Goal: Check status: Check status

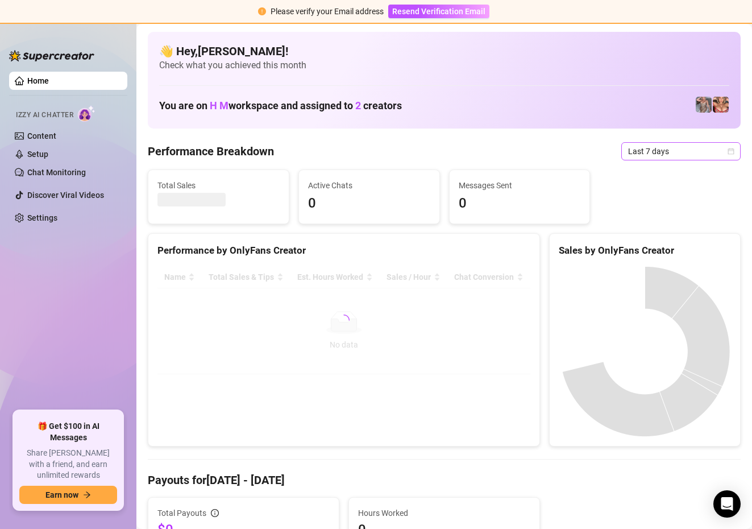
click at [729, 149] on icon "calendar" at bounding box center [731, 151] width 6 height 6
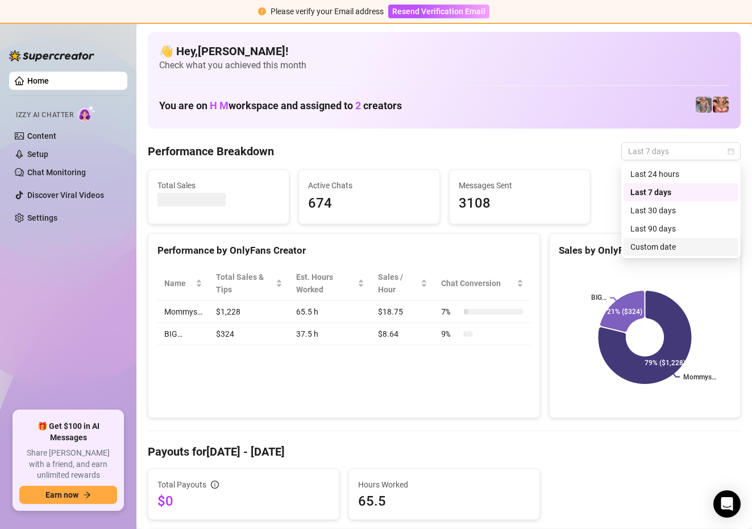
click at [658, 244] on div "Custom date" at bounding box center [680, 246] width 101 height 13
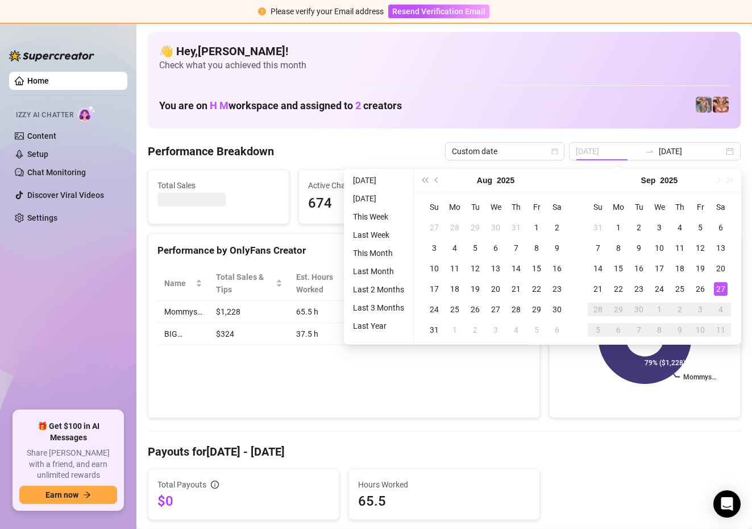
click at [719, 292] on div "27" at bounding box center [721, 289] width 14 height 14
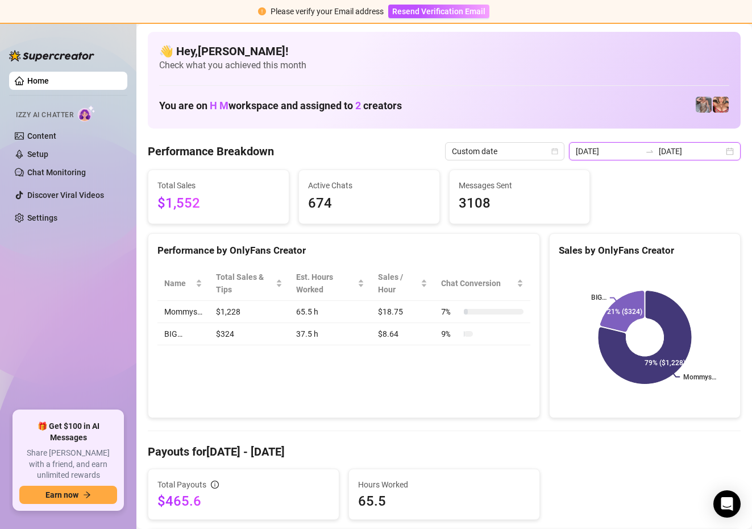
click at [624, 154] on input "[DATE]" at bounding box center [608, 151] width 65 height 13
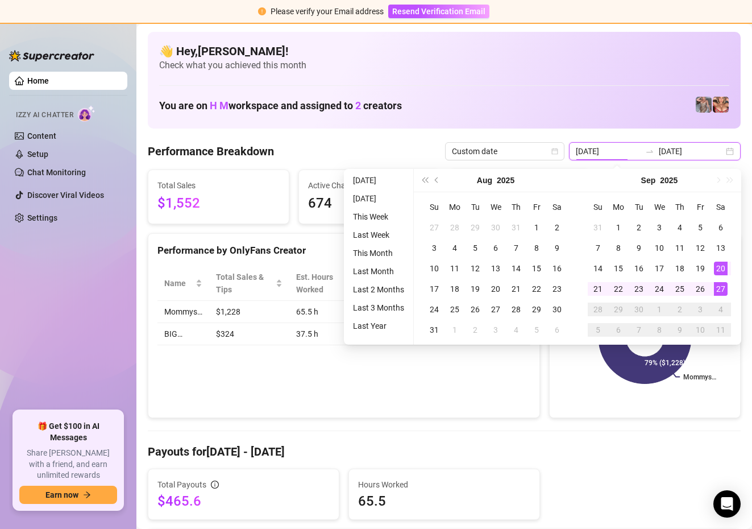
type input "[DATE]"
click at [716, 292] on div "27" at bounding box center [721, 289] width 14 height 14
type input "[DATE]"
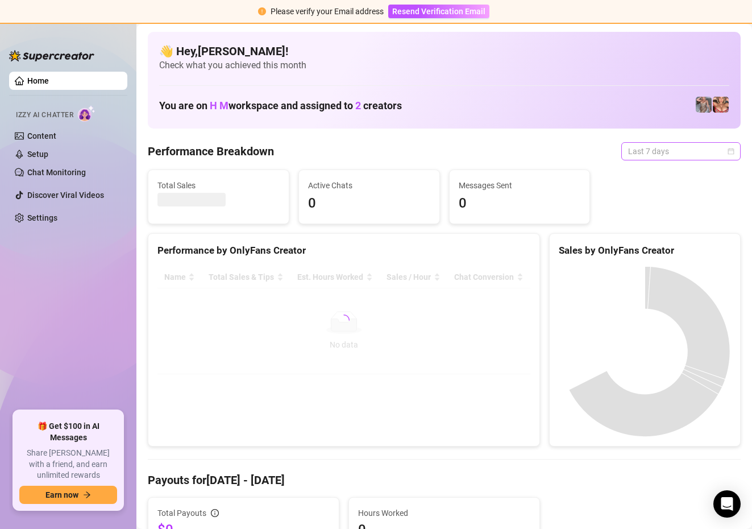
click at [727, 149] on span "Last 7 days" at bounding box center [681, 151] width 106 height 17
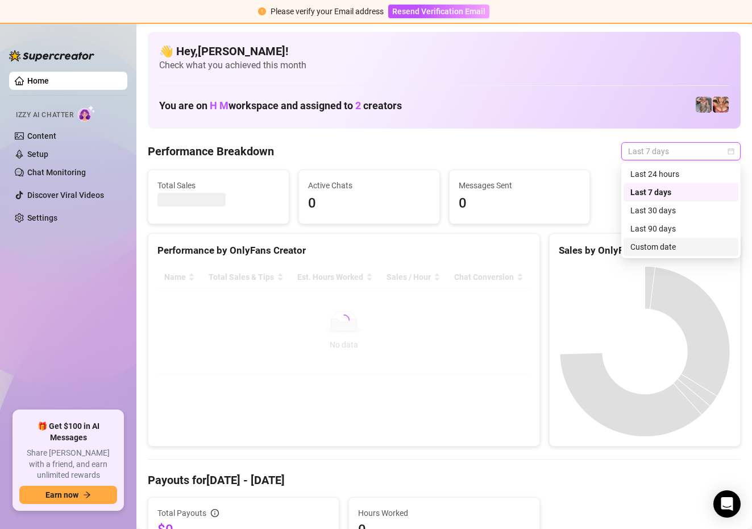
click at [637, 247] on div "Custom date" at bounding box center [680, 246] width 101 height 13
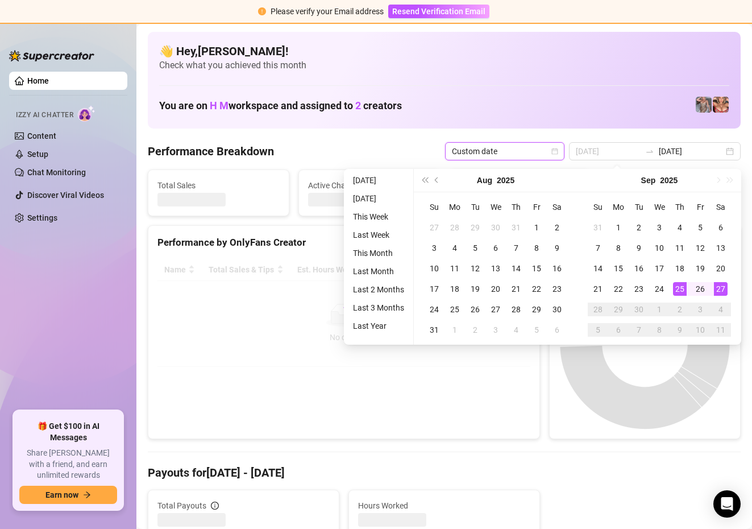
type input "[DATE]"
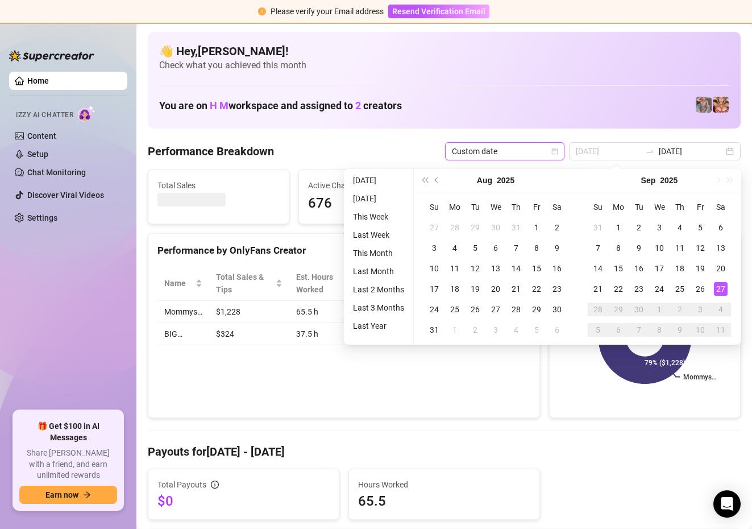
click at [725, 286] on div "27" at bounding box center [721, 289] width 14 height 14
type input "[DATE]"
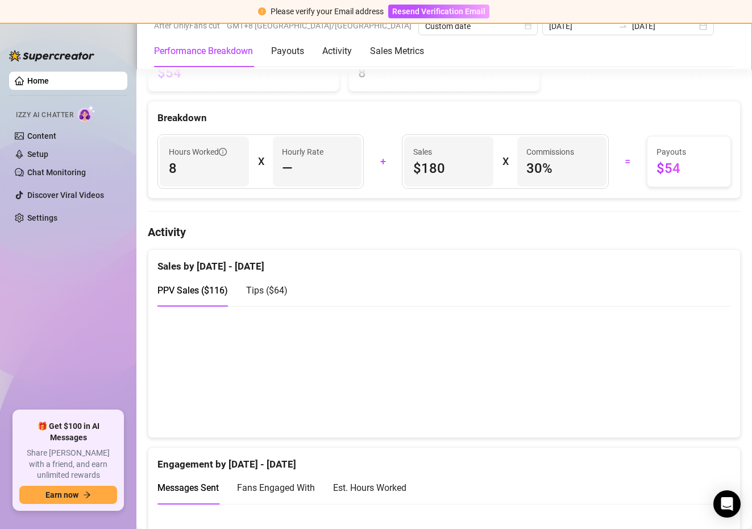
scroll to position [438, 0]
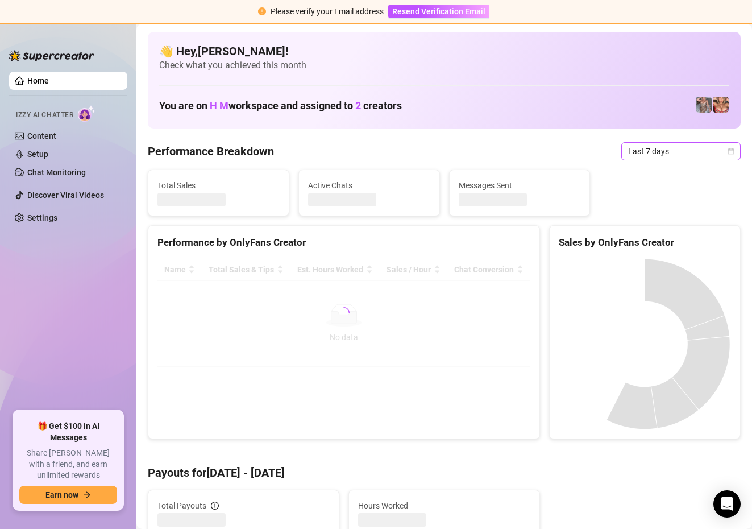
click at [725, 151] on span "Last 7 days" at bounding box center [681, 151] width 106 height 17
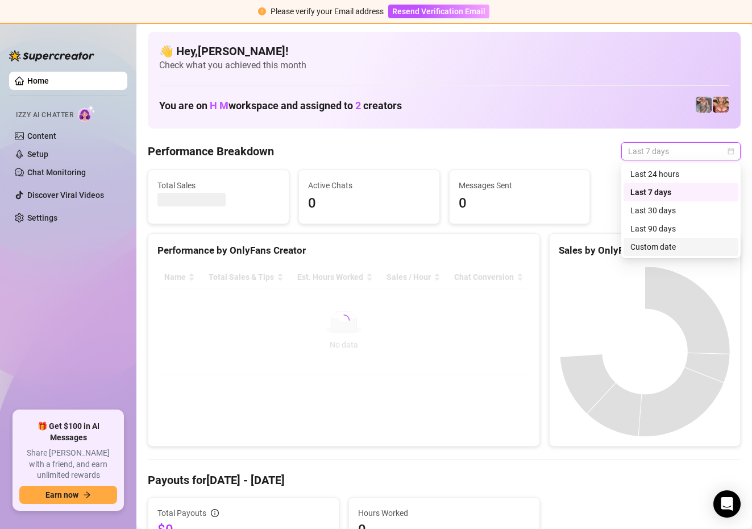
click at [657, 248] on div "Custom date" at bounding box center [680, 246] width 101 height 13
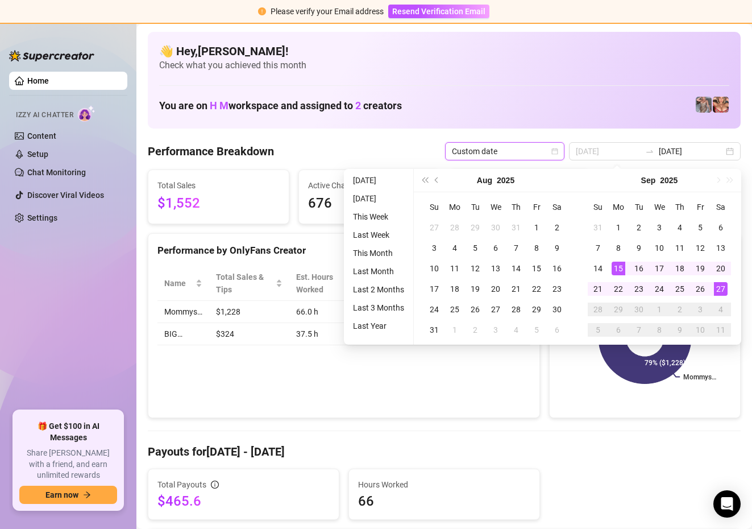
click at [617, 268] on div "15" at bounding box center [619, 268] width 14 height 14
type input "[DATE]"
click at [618, 266] on div "15" at bounding box center [619, 268] width 14 height 14
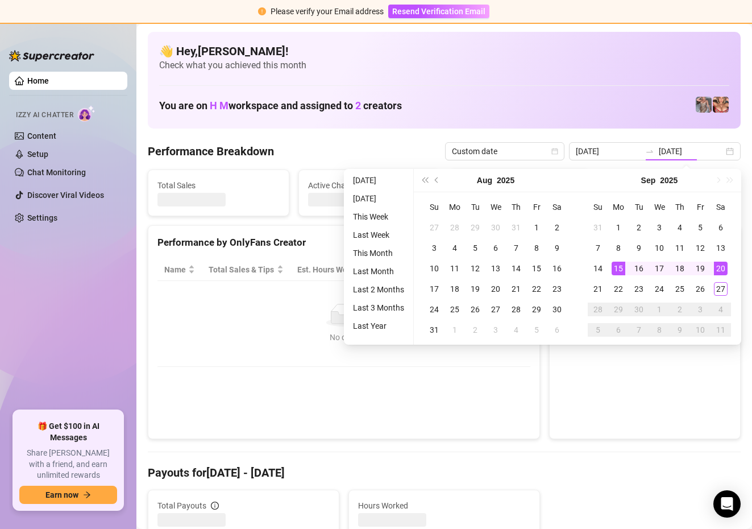
type input "[DATE]"
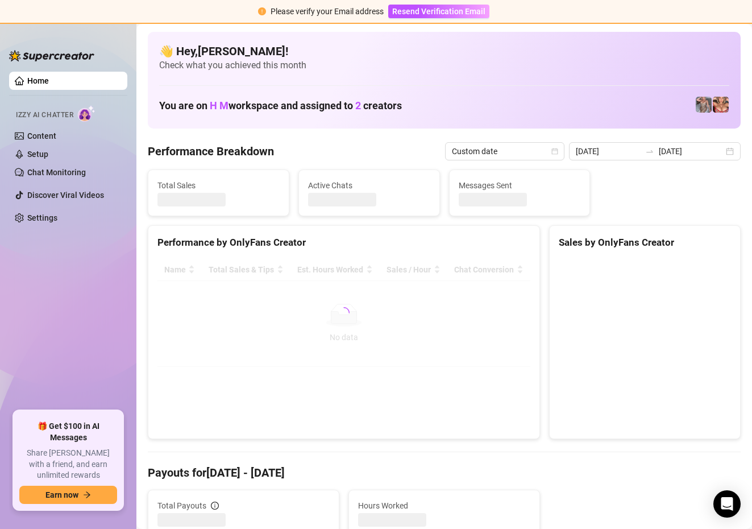
click at [618, 266] on canvas at bounding box center [645, 344] width 172 height 171
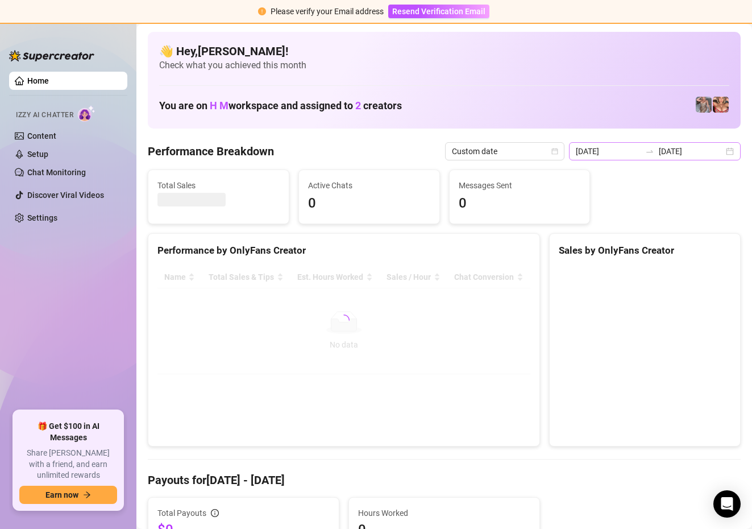
click at [729, 148] on div "2025-09-15 2025-09-20" at bounding box center [655, 151] width 172 height 18
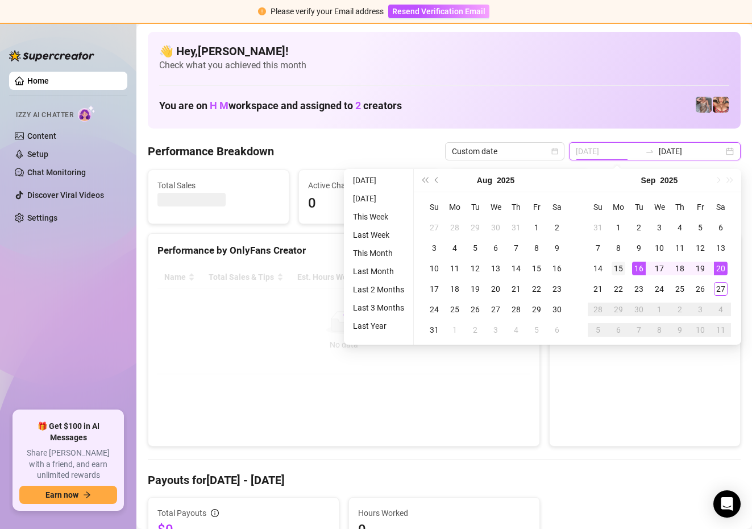
type input "[DATE]"
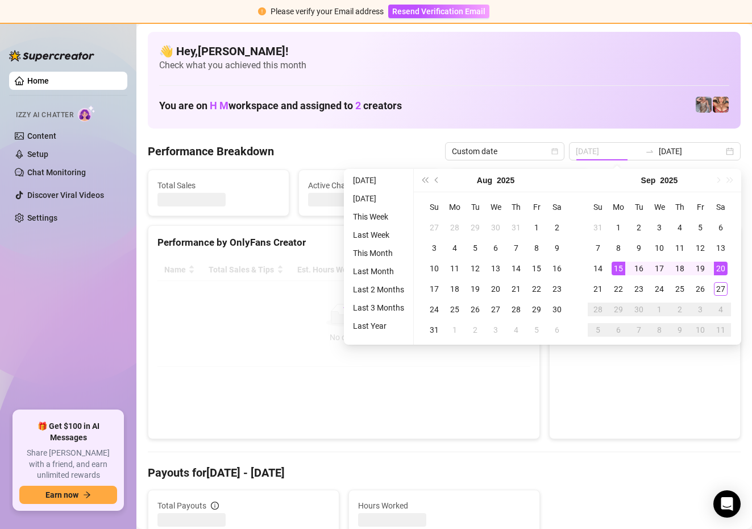
click at [615, 265] on div "15" at bounding box center [619, 268] width 14 height 14
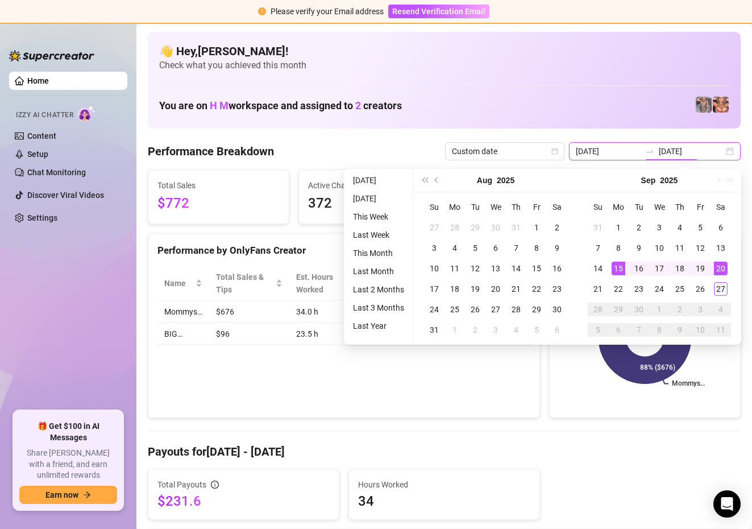
type input "[DATE]"
click at [722, 290] on div "27" at bounding box center [721, 289] width 14 height 14
type input "[DATE]"
